Goal: Task Accomplishment & Management: Manage account settings

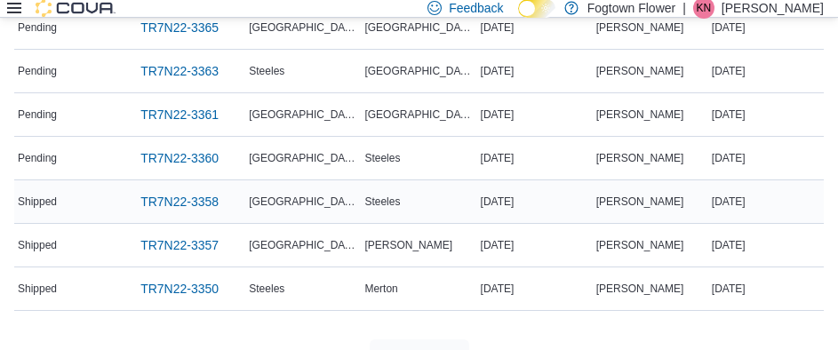
scroll to position [178, 0]
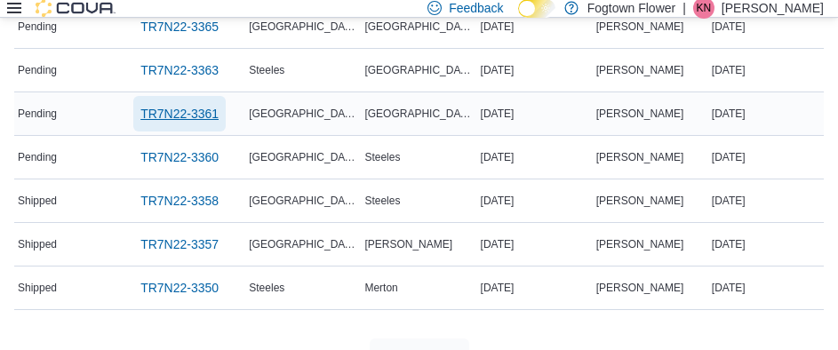
click at [195, 124] on span "TR7N22-3361" at bounding box center [179, 114] width 78 height 36
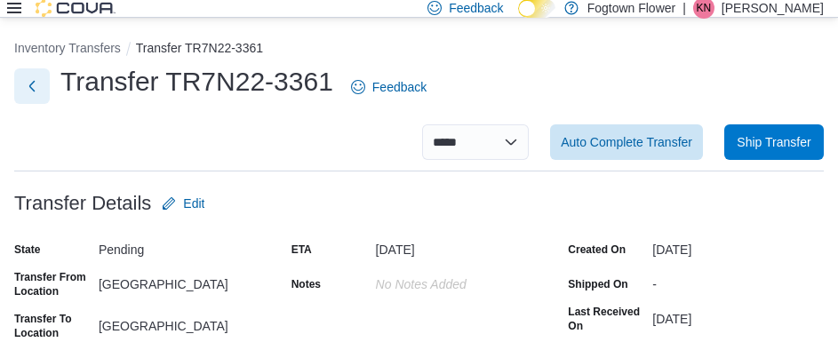
click at [37, 89] on button "Next" at bounding box center [32, 86] width 36 height 36
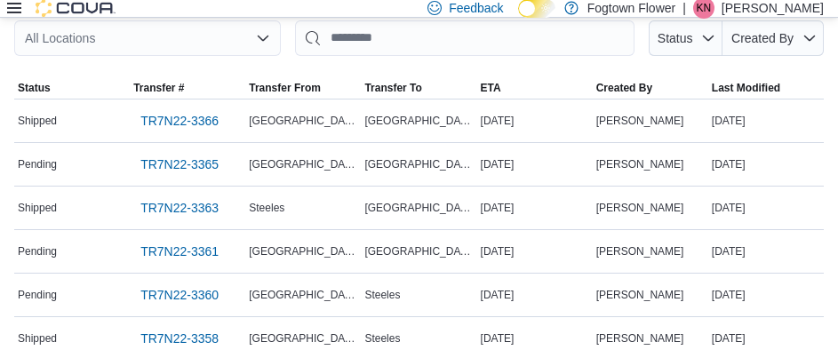
scroll to position [82, 0]
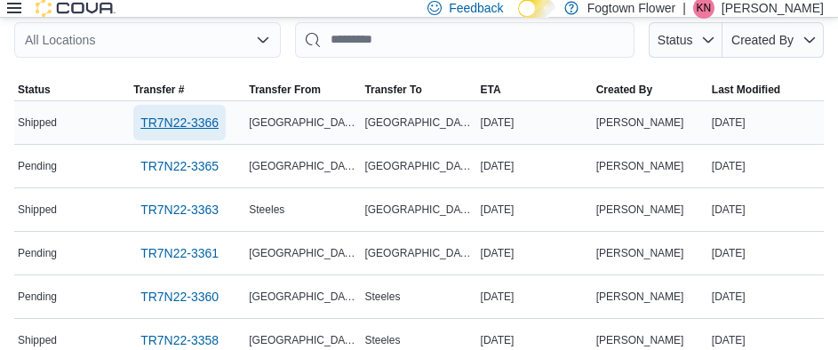
click at [177, 137] on span "TR7N22-3366" at bounding box center [179, 123] width 78 height 36
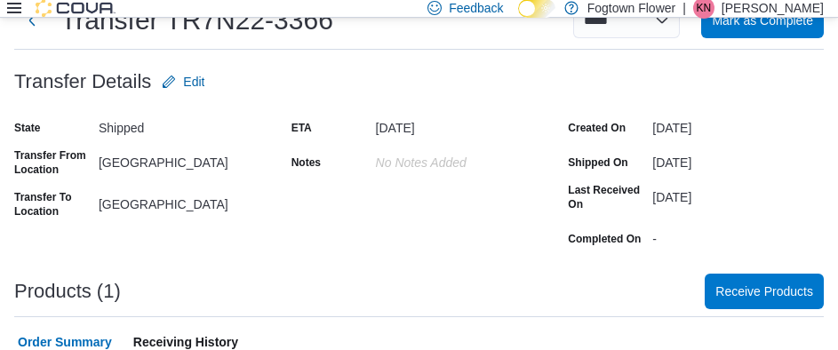
scroll to position [172, 0]
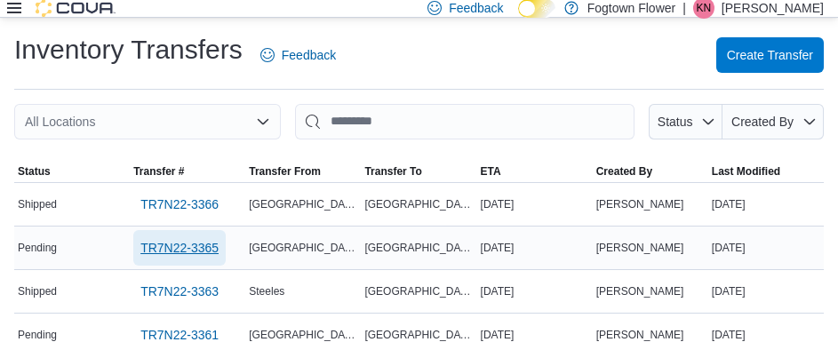
click at [183, 239] on span "TR7N22-3365" at bounding box center [179, 248] width 78 height 18
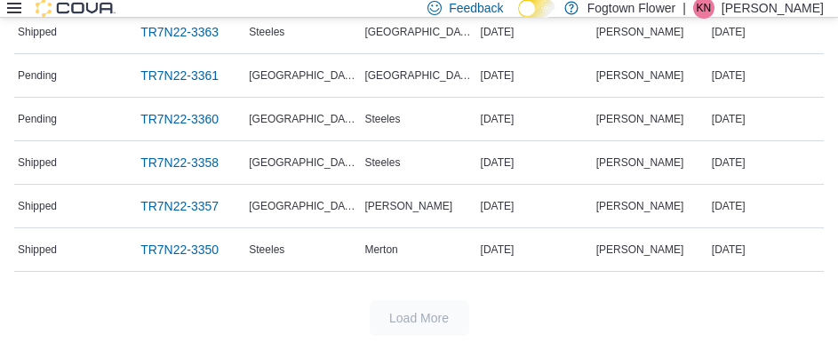
scroll to position [171, 0]
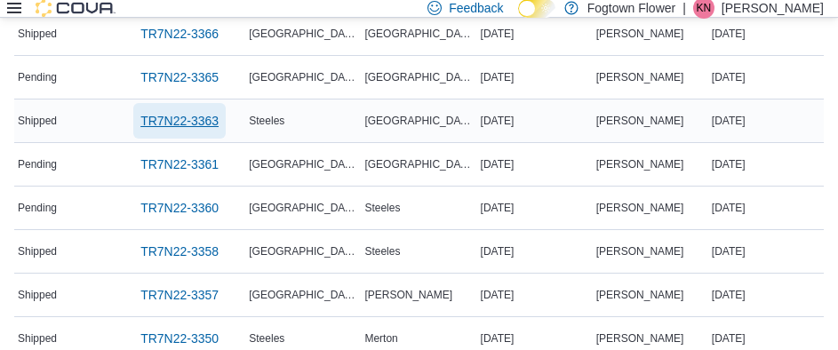
click at [182, 134] on span "TR7N22-3363" at bounding box center [179, 121] width 78 height 36
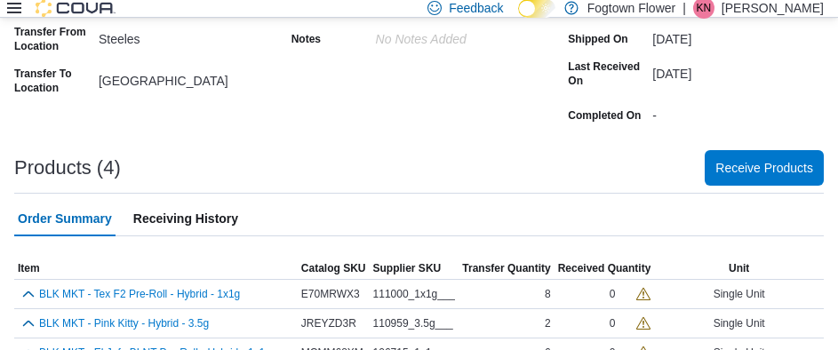
scroll to position [257, 0]
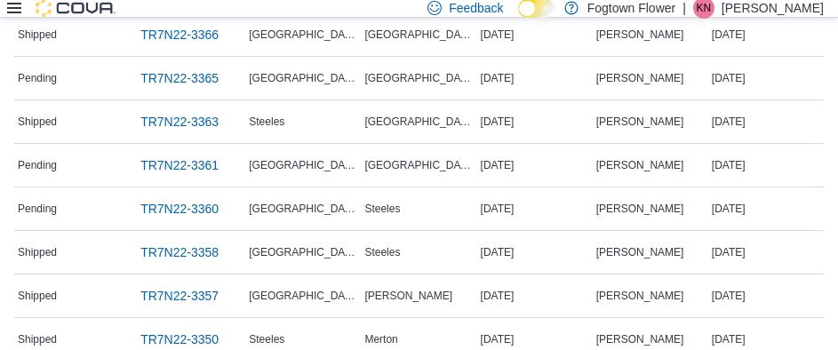
scroll to position [260, 0]
